Goal: Download file/media

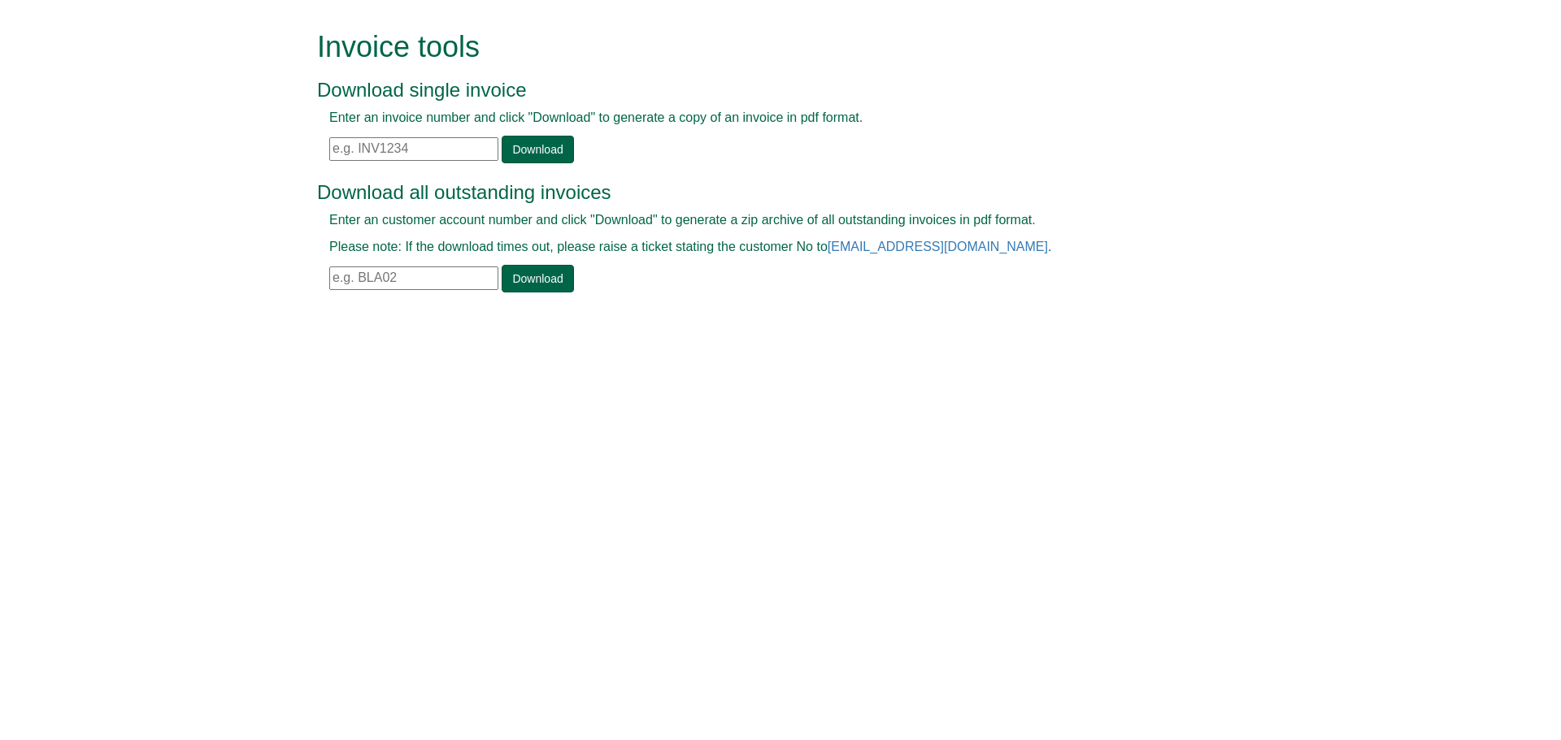
click at [359, 277] on input "text" at bounding box center [413, 279] width 169 height 24
paste input "BANE001"
click at [515, 280] on link "Download" at bounding box center [537, 279] width 72 height 28
click at [366, 278] on input "BANE001" at bounding box center [413, 279] width 169 height 24
paste input "WI"
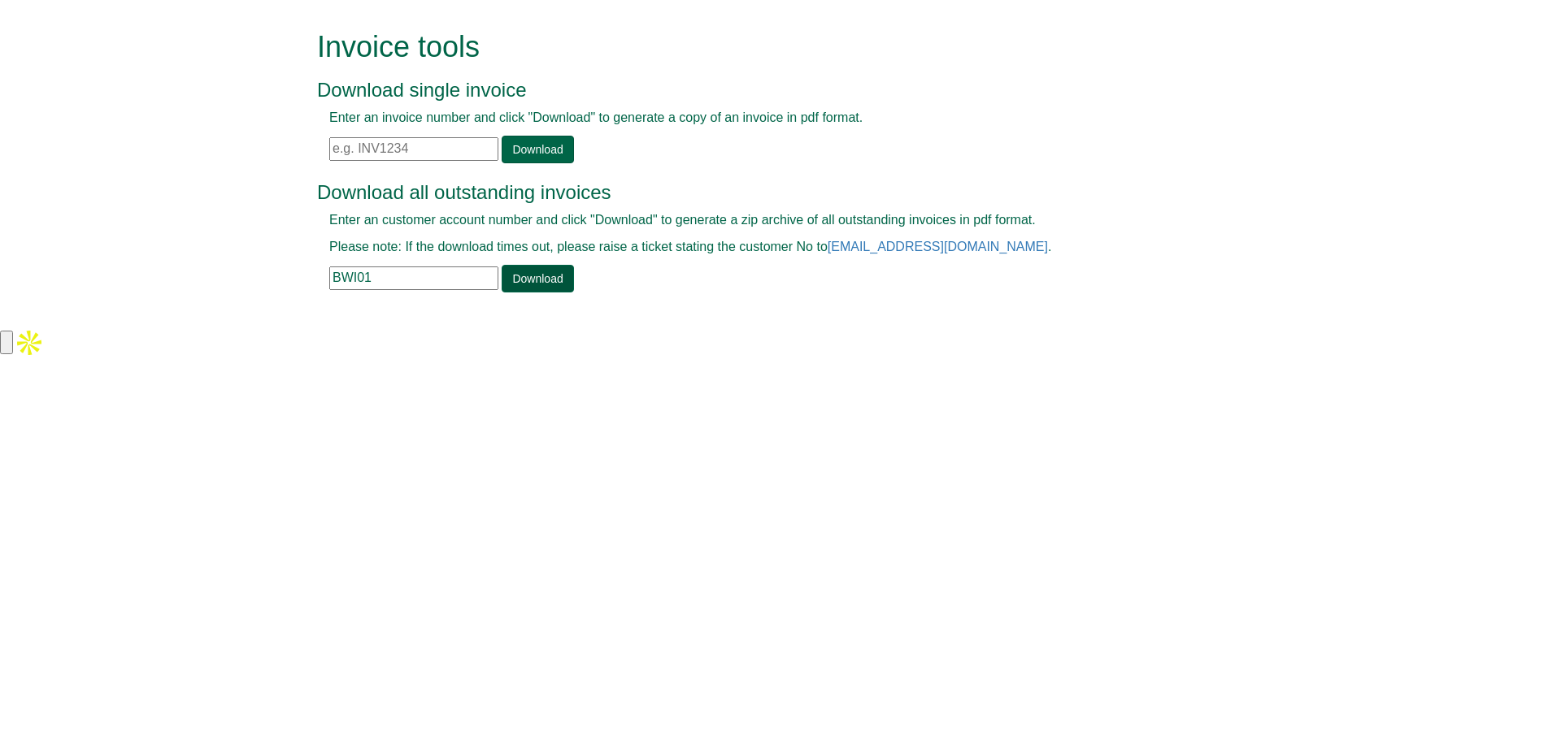
type input "BWI01"
click at [535, 288] on link "Download" at bounding box center [537, 279] width 72 height 28
click at [477, 156] on input "text" at bounding box center [413, 149] width 169 height 24
paste input "OFS02"
type input "OFS02"
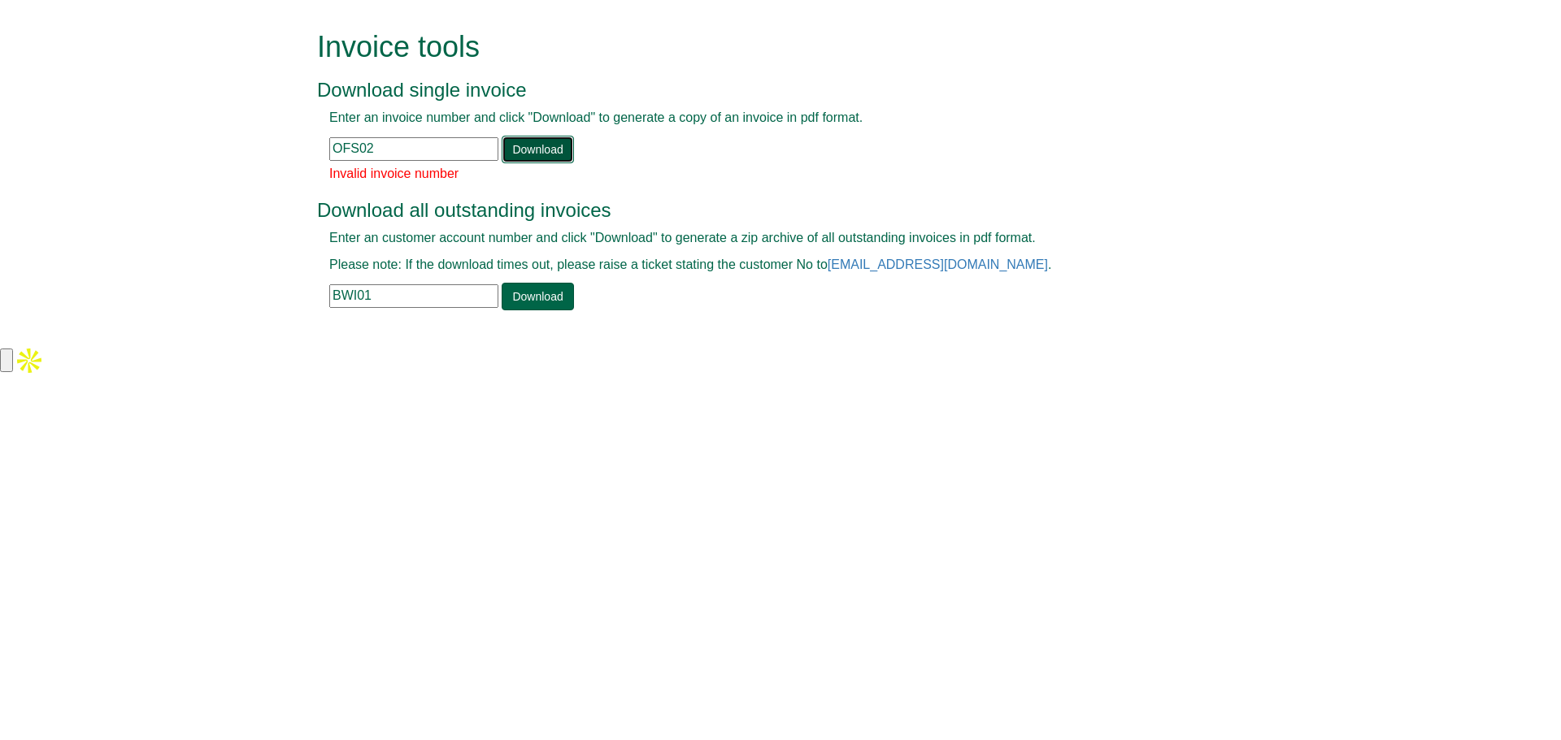
click at [515, 148] on link "Download" at bounding box center [537, 150] width 72 height 28
click at [423, 304] on input "BWI01" at bounding box center [413, 296] width 169 height 24
paste input "OFS02"
paste input "text"
click at [519, 305] on link "Download" at bounding box center [537, 297] width 72 height 28
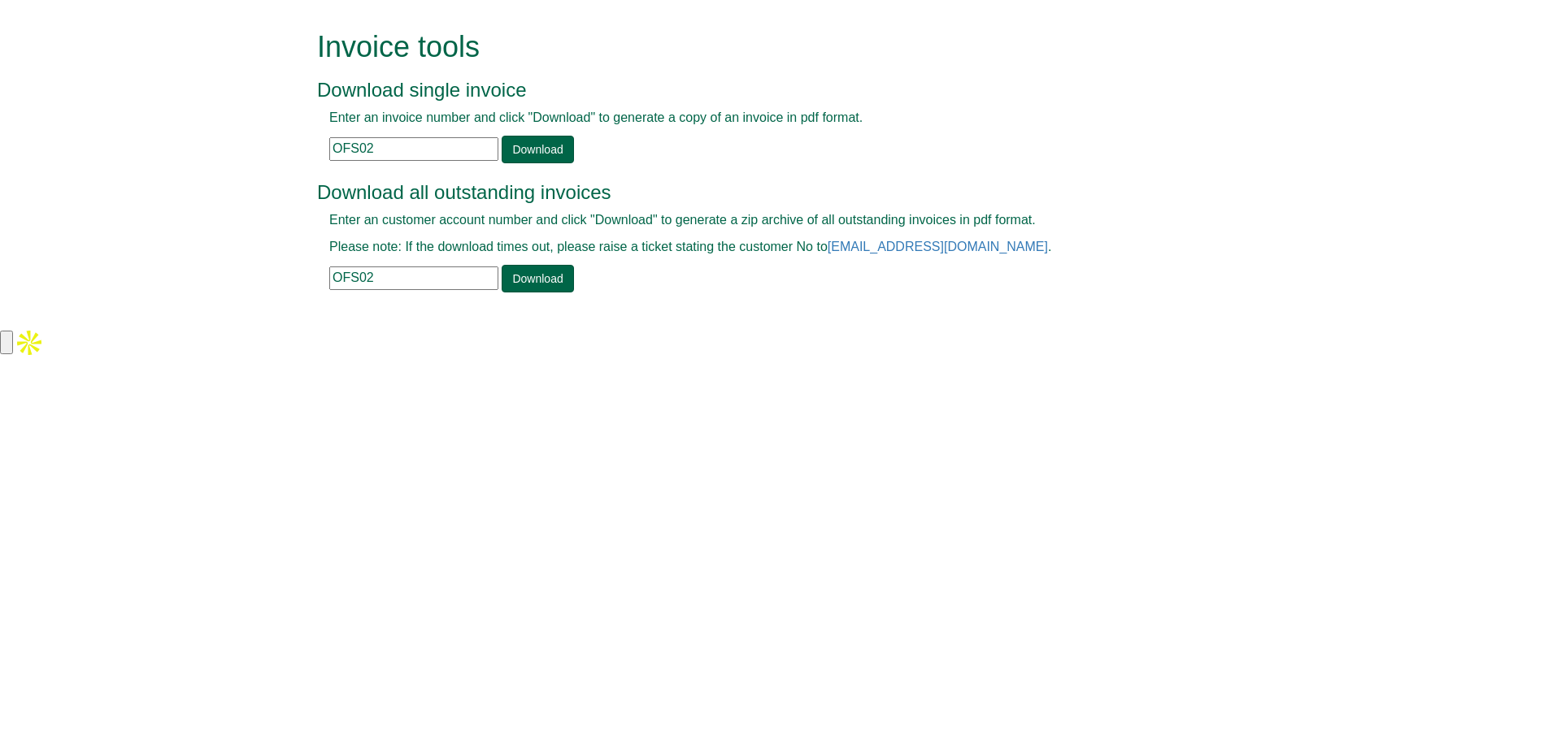
click at [432, 284] on input "OFS02" at bounding box center [413, 279] width 169 height 24
paste input "SCR"
type input "SCR02"
click at [534, 284] on link "Download" at bounding box center [537, 279] width 72 height 28
